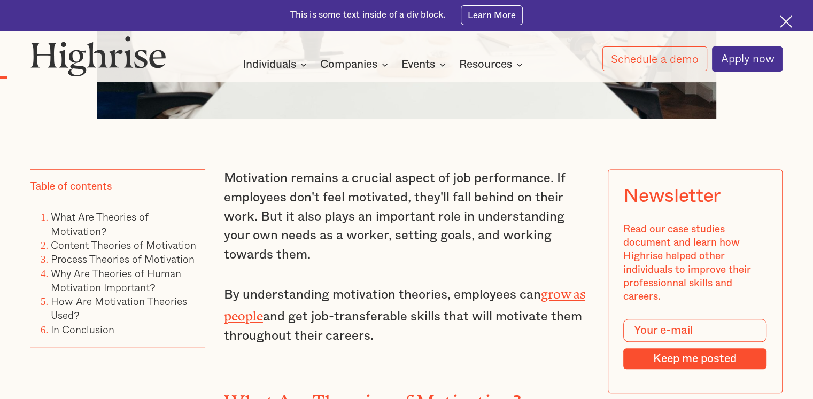
scroll to position [695, 0]
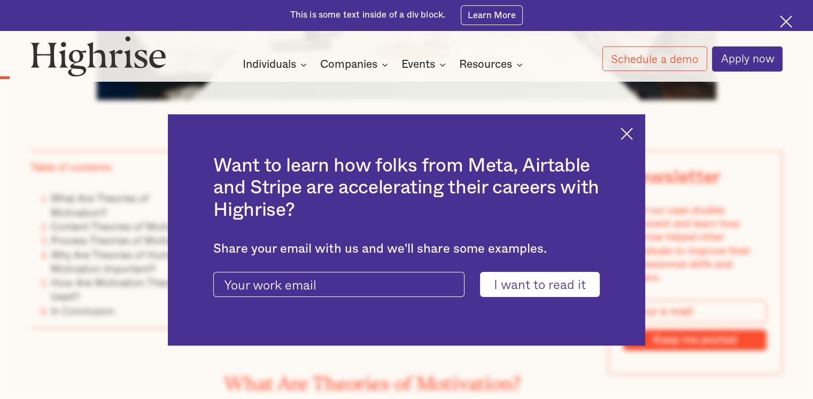
click at [633, 138] on img at bounding box center [627, 134] width 12 height 12
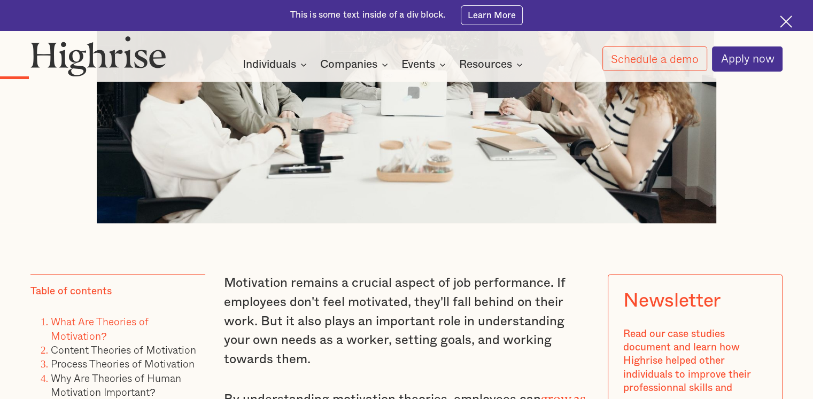
scroll to position [0, 0]
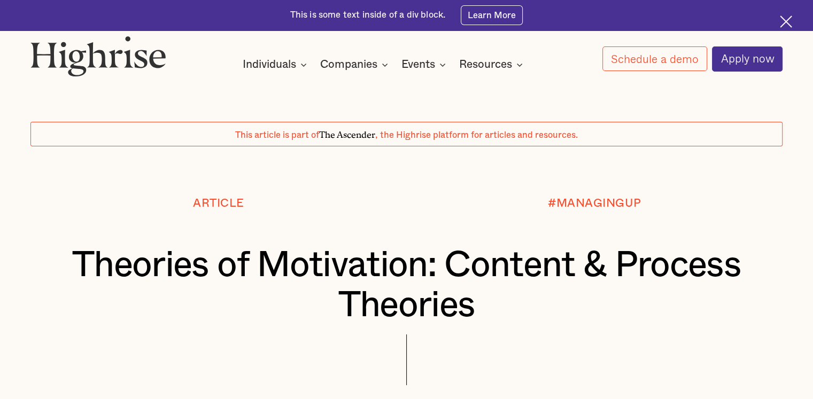
click at [786, 17] on img at bounding box center [786, 22] width 12 height 12
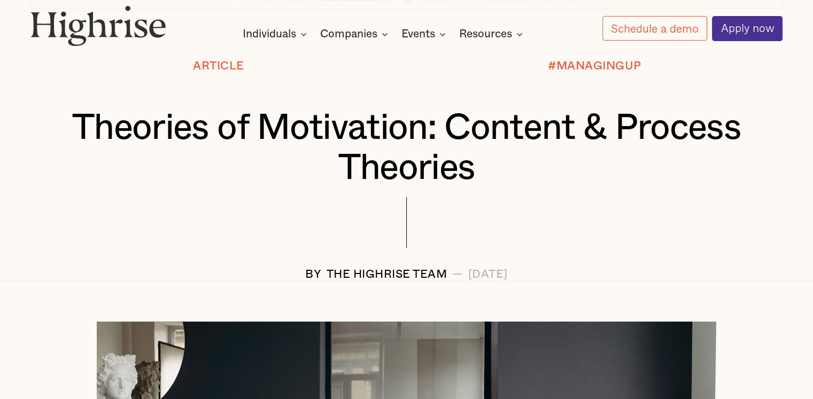
scroll to position [160, 0]
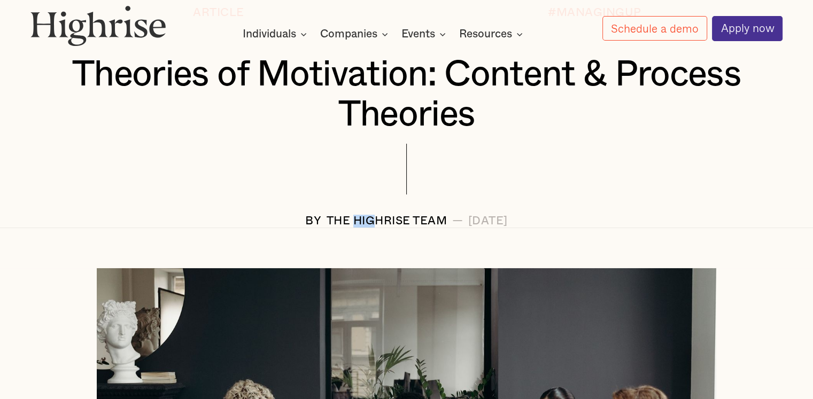
drag, startPoint x: 313, startPoint y: 225, endPoint x: 336, endPoint y: 225, distance: 22.4
click at [336, 225] on div "The Highrise Team" at bounding box center [387, 221] width 121 height 13
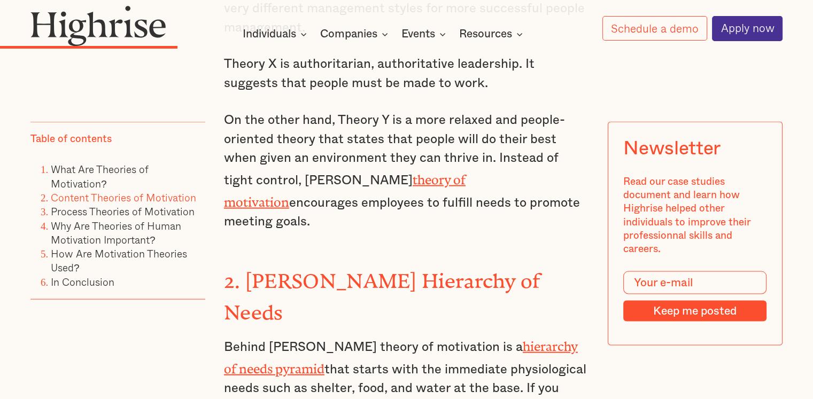
scroll to position [2245, 0]
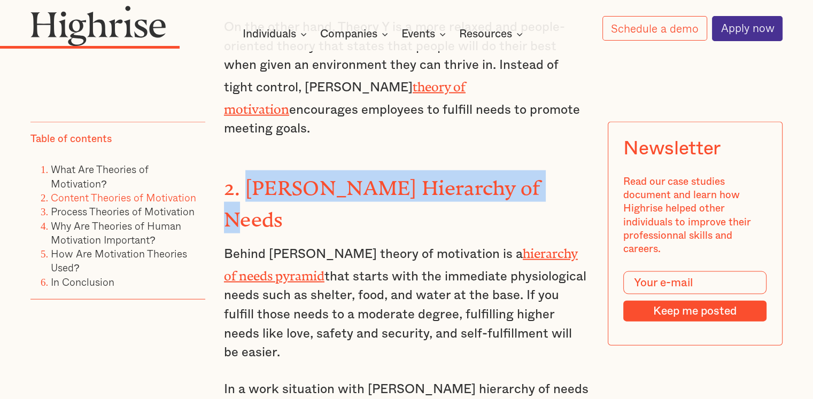
drag, startPoint x: 525, startPoint y: 135, endPoint x: 249, endPoint y: 139, distance: 276.9
click at [249, 176] on strong "2. [PERSON_NAME] Hierarchy of Needs" at bounding box center [382, 198] width 317 height 44
copy strong "[PERSON_NAME] Hierarchy of Needs"
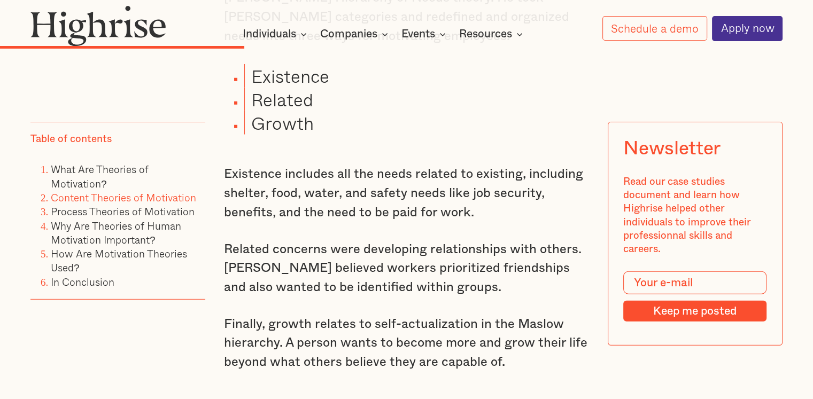
scroll to position [2993, 0]
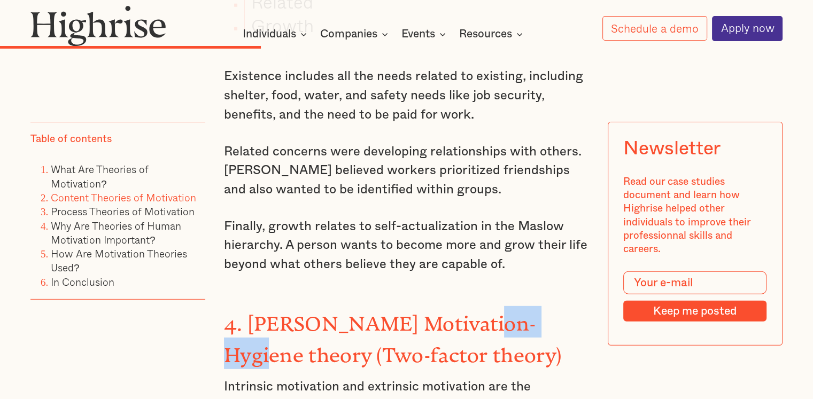
drag, startPoint x: 556, startPoint y: 207, endPoint x: 430, endPoint y: 206, distance: 126.2
click at [435, 306] on h3 "4. [PERSON_NAME] Motivation-Hygiene theory (Two-factor theory)" at bounding box center [406, 337] width 365 height 63
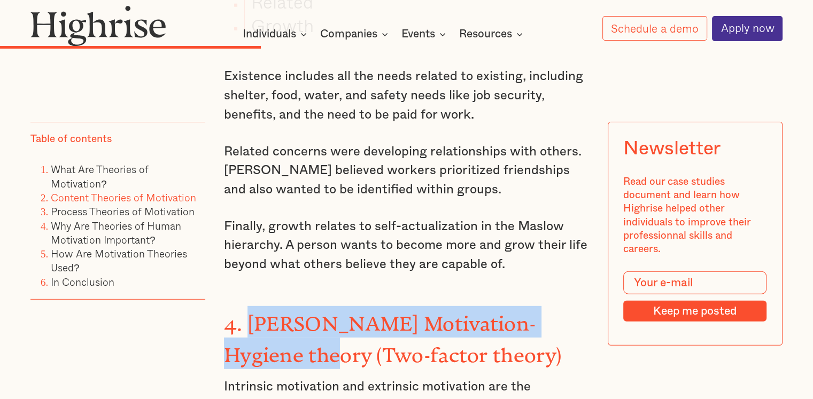
drag, startPoint x: 285, startPoint y: 239, endPoint x: 251, endPoint y: 212, distance: 43.7
click at [251, 312] on strong "4. [PERSON_NAME] Motivation-Hygiene theory (Two-factor theory)" at bounding box center [392, 334] width 337 height 44
copy strong "[PERSON_NAME] Motivation-Hygiene theory"
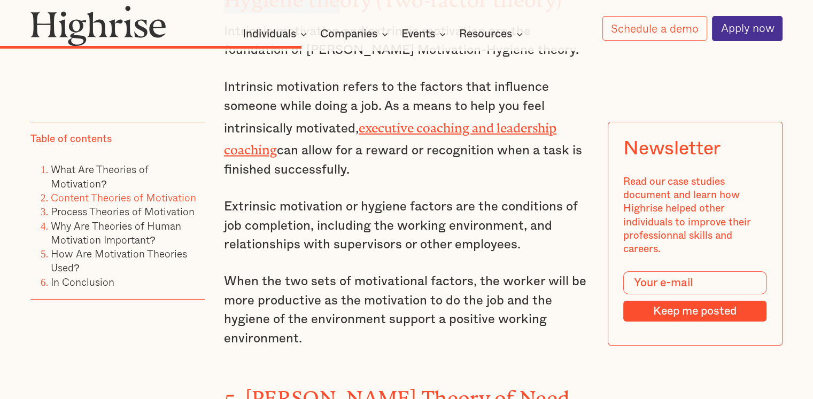
scroll to position [3367, 0]
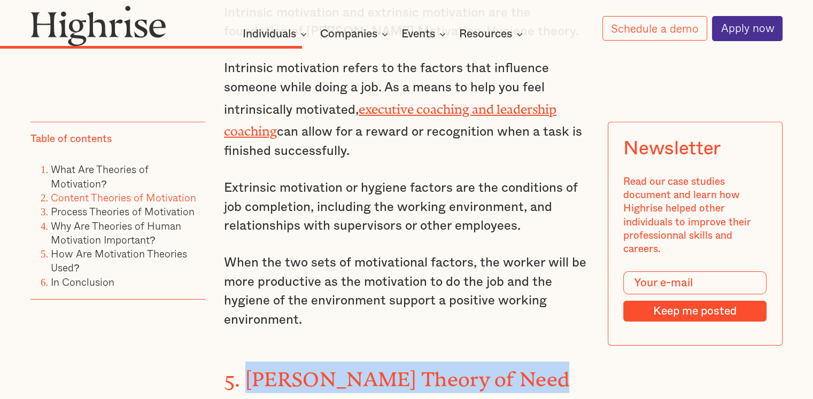
drag, startPoint x: 539, startPoint y: 251, endPoint x: 249, endPoint y: 252, distance: 290.2
click at [249, 362] on h3 "5. [PERSON_NAME] Theory of Need" at bounding box center [406, 378] width 365 height 32
copy strong "[PERSON_NAME] Theory of Need"
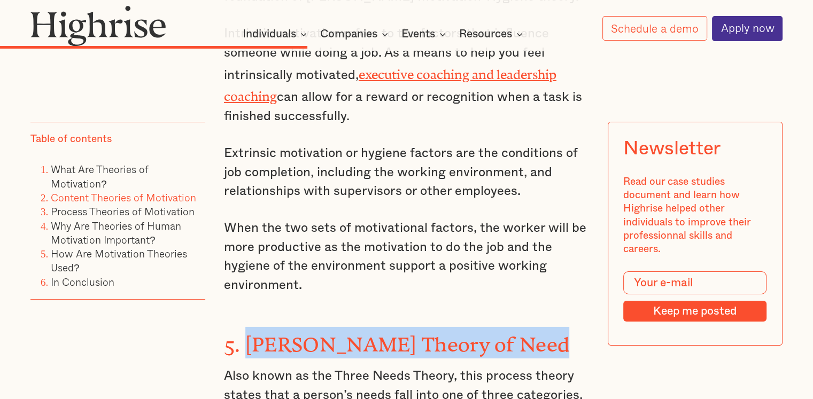
scroll to position [3421, 0]
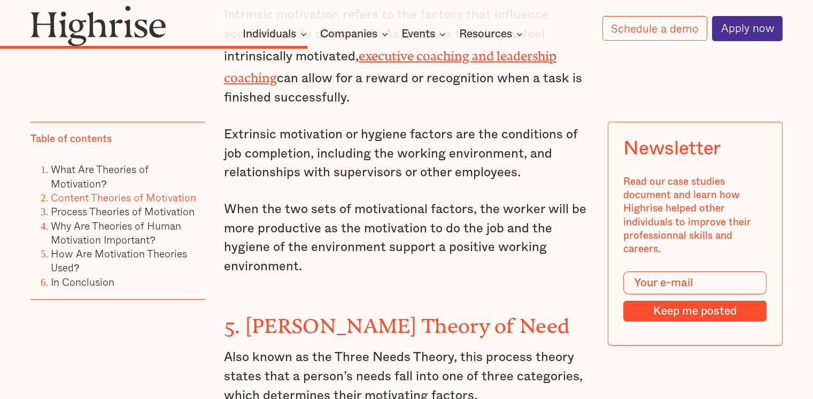
click at [490, 348] on p "Also known as the Three Needs Theory, this process theory states that a person’…" at bounding box center [406, 376] width 365 height 57
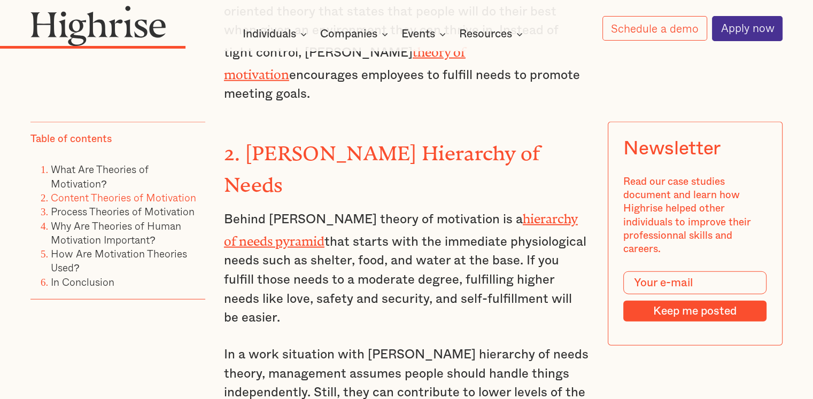
scroll to position [2298, 0]
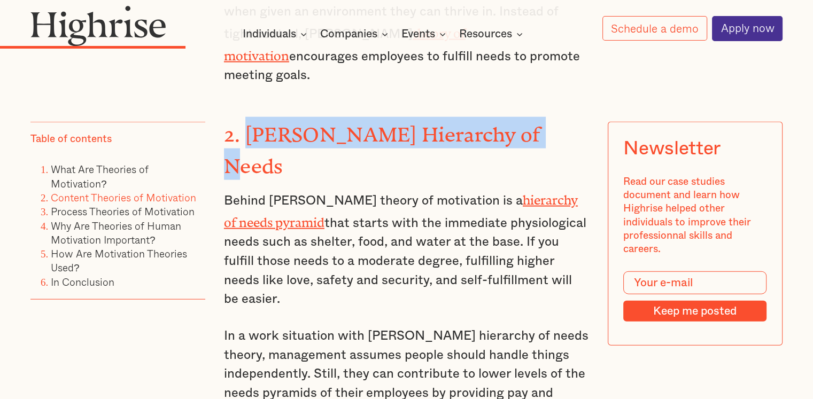
drag, startPoint x: 527, startPoint y: 85, endPoint x: 247, endPoint y: 84, distance: 279.5
click at [247, 117] on h3 "2. [PERSON_NAME] Hierarchy of Needs" at bounding box center [406, 148] width 365 height 63
copy strong "[PERSON_NAME] Hierarchy of Needs"
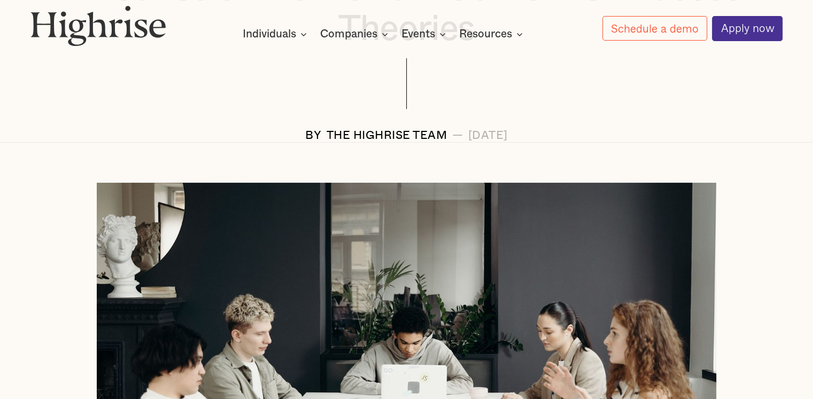
scroll to position [107, 0]
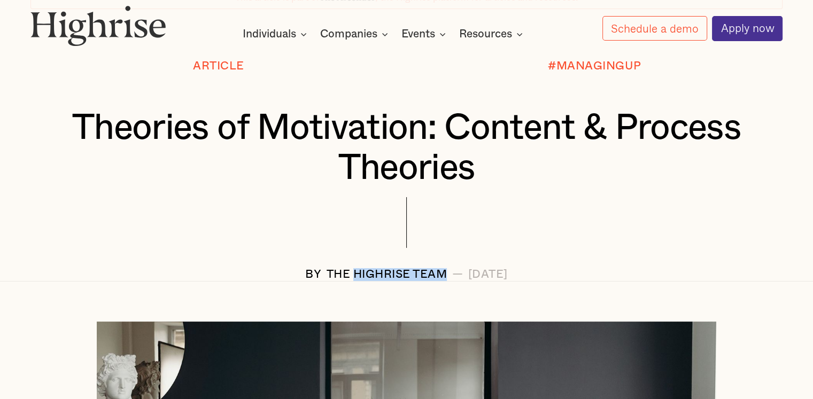
drag, startPoint x: 312, startPoint y: 277, endPoint x: 404, endPoint y: 270, distance: 92.2
click at [404, 270] on div "The Highrise Team" at bounding box center [387, 274] width 121 height 13
copy div "Highrise Team"
